Goal: Transaction & Acquisition: Obtain resource

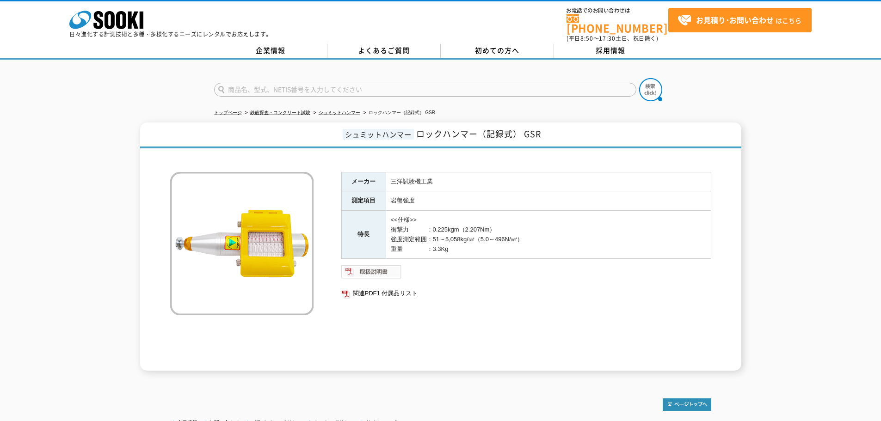
click at [377, 265] on img at bounding box center [371, 271] width 61 height 15
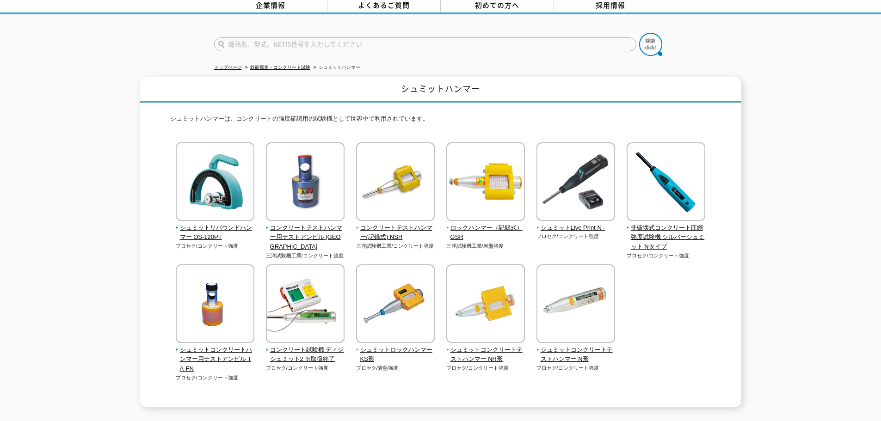
click at [649, 296] on div "シュミットリバウンドハンマー OS-120PT プロセク/コンクリート強度" at bounding box center [440, 271] width 541 height 258
click at [356, 122] on p "シュミットハンマーは、コンクリートの強度確認用の試験機として世界中で利用されています。" at bounding box center [440, 121] width 541 height 14
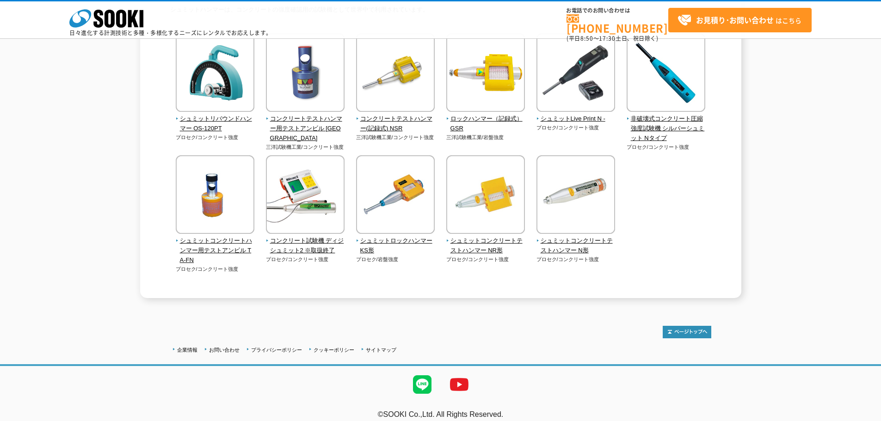
scroll to position [120, 0]
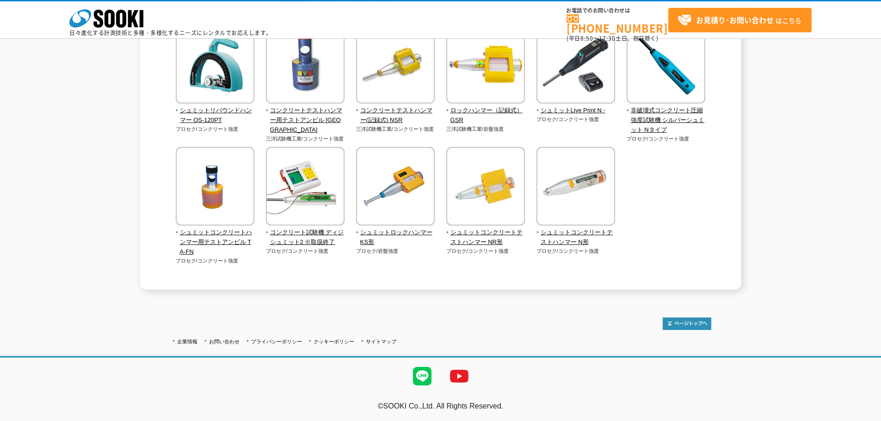
click at [350, 147] on div "シュミットリバウンドハンマー OS-120PT プロセク/コンクリート強度" at bounding box center [440, 154] width 541 height 258
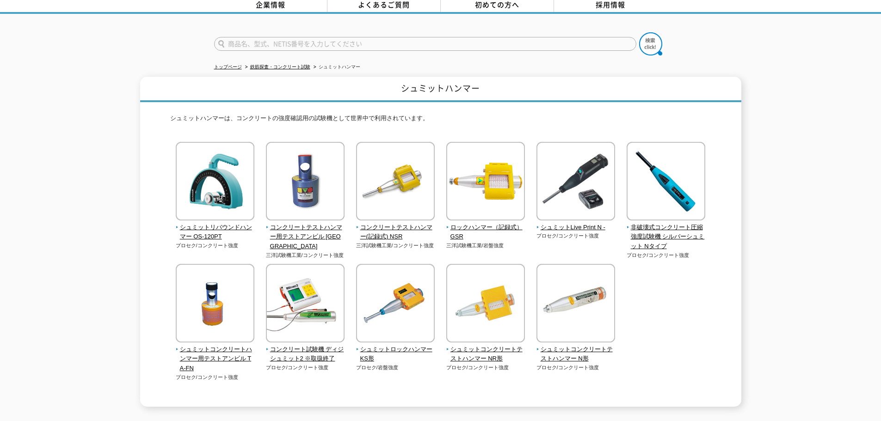
scroll to position [46, 0]
click at [491, 222] on span "ロックハンマー（記録式） GSR" at bounding box center [485, 231] width 79 height 19
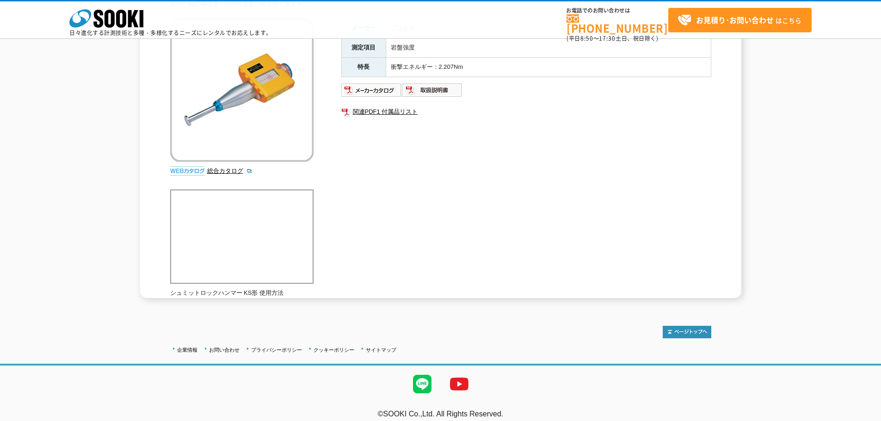
scroll to position [119, 0]
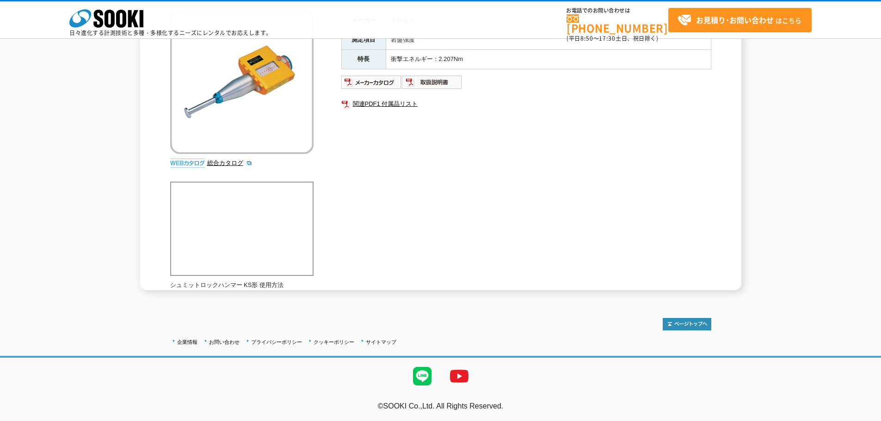
click at [453, 211] on div "岩の一軸圧縮強度・静弾性係数の推定ができます。 総合カタログ メーカー プロセク 測定項目 岩盤強度 特長 衝撃エネルギー：2.207Nm 関連PDF1 付属…" at bounding box center [440, 141] width 541 height 298
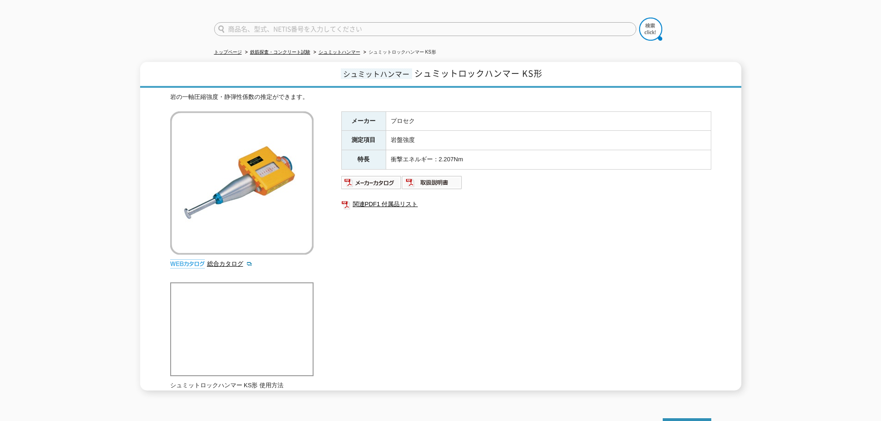
scroll to position [0, 0]
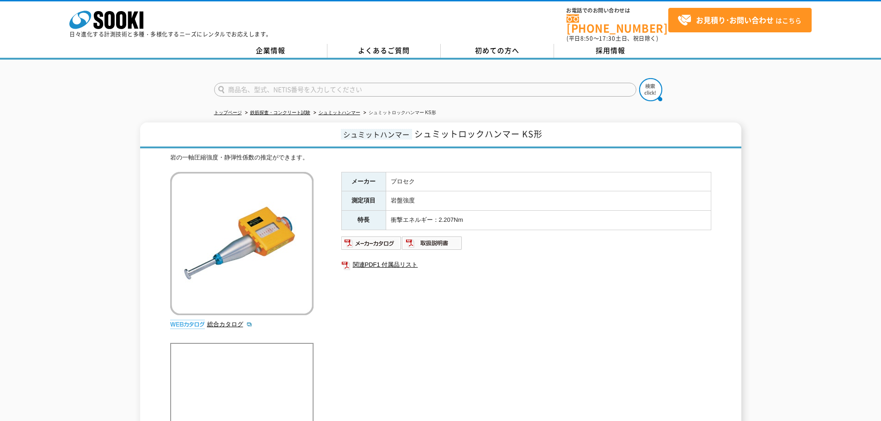
click at [432, 300] on div "メーカー プロセク 測定項目 岩盤強度 特長 衝撃エネルギー：2.207Nm 関連PDF1 付属品リスト" at bounding box center [526, 271] width 370 height 199
click at [166, 123] on h1 "シュミットハンマー シュミットロックハンマー KS形" at bounding box center [440, 136] width 601 height 26
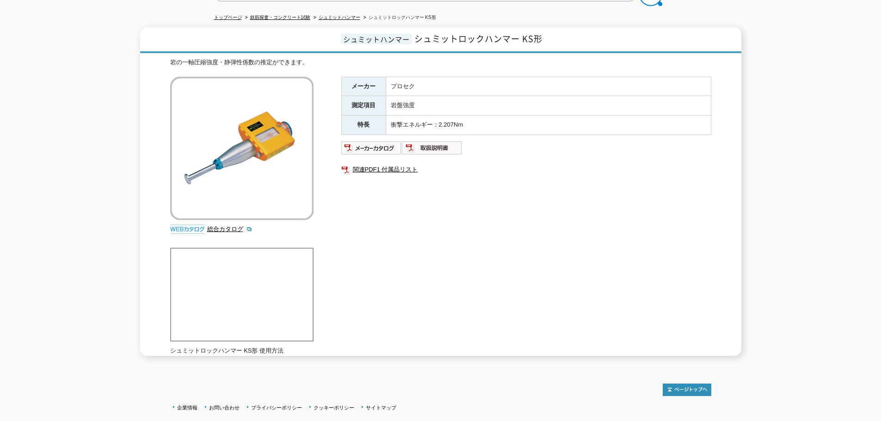
scroll to position [119, 0]
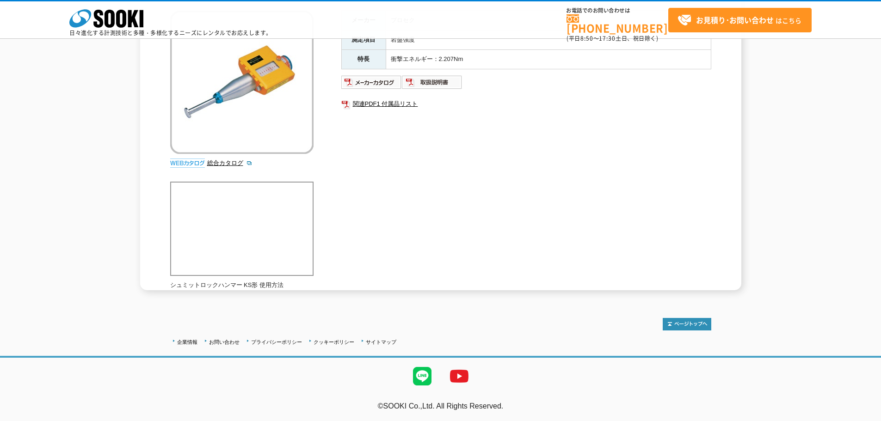
click at [634, 87] on ul at bounding box center [526, 82] width 370 height 15
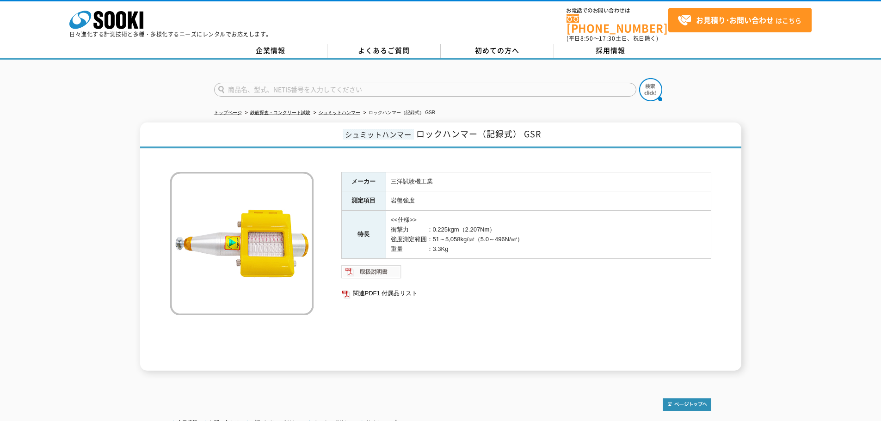
click at [389, 269] on img at bounding box center [371, 271] width 61 height 15
click at [505, 276] on div "メーカー 三洋試験機工業 測定項目 岩盤強度 特長 <<仕様>> 衝撃力　　　：0.225kgm（2.207Nm） 強度測定範囲：51～5,058kg/㎠（5…" at bounding box center [526, 271] width 370 height 199
drag, startPoint x: 418, startPoint y: 128, endPoint x: 542, endPoint y: 128, distance: 123.9
click at [542, 128] on h1 "シュミットハンマー ロックハンマー（記録式） GSR" at bounding box center [440, 136] width 601 height 26
click at [387, 264] on img at bounding box center [371, 271] width 61 height 15
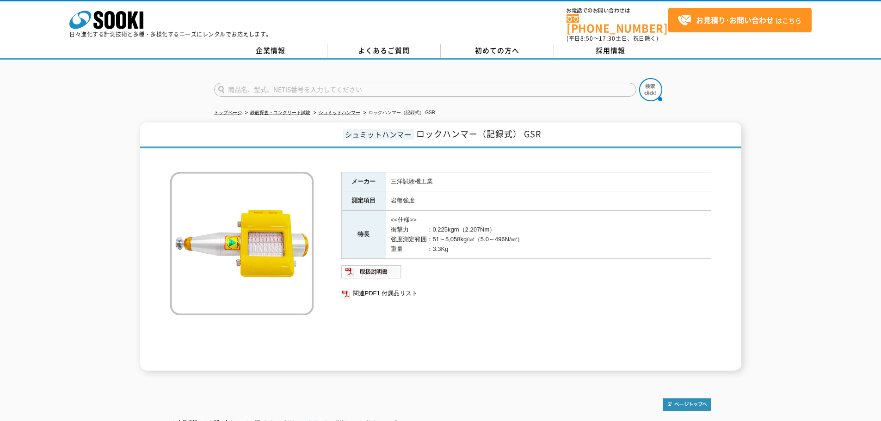
click at [470, 172] on td "三洋試験機工業" at bounding box center [548, 181] width 325 height 19
